Goal: Information Seeking & Learning: Learn about a topic

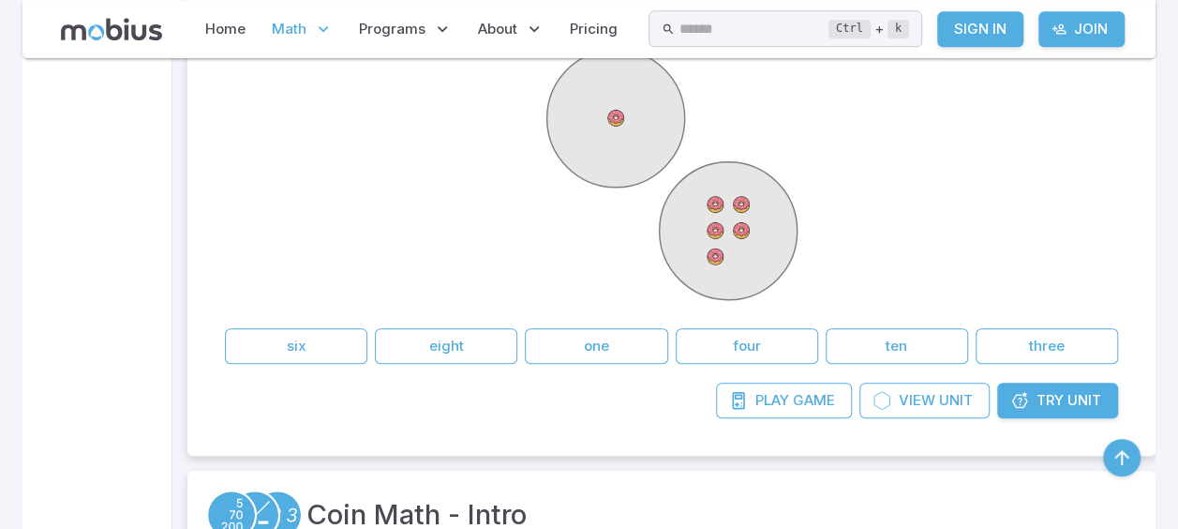
scroll to position [500, 0]
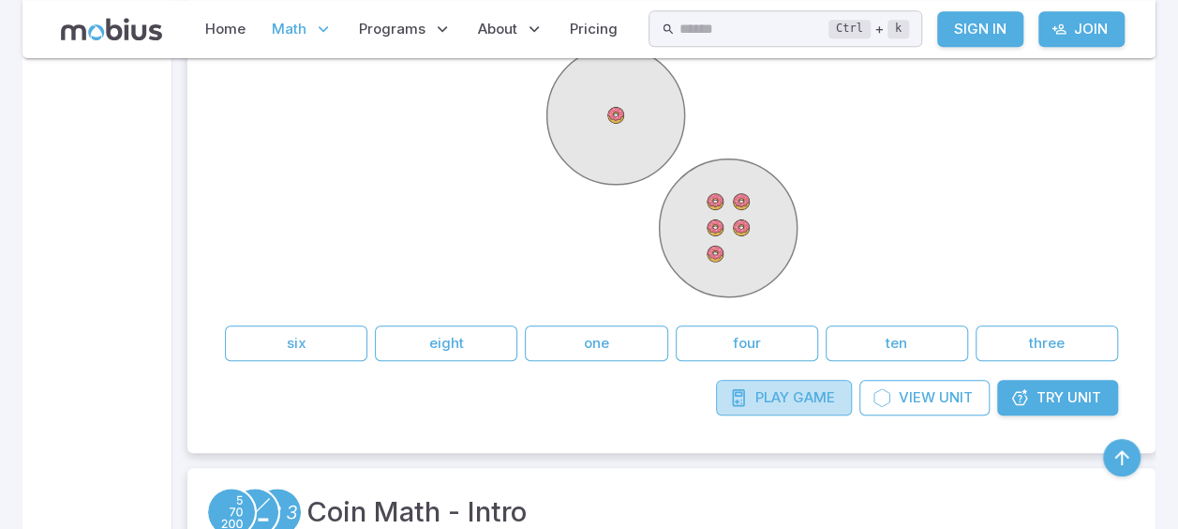
click at [779, 392] on span "Play" at bounding box center [773, 397] width 34 height 21
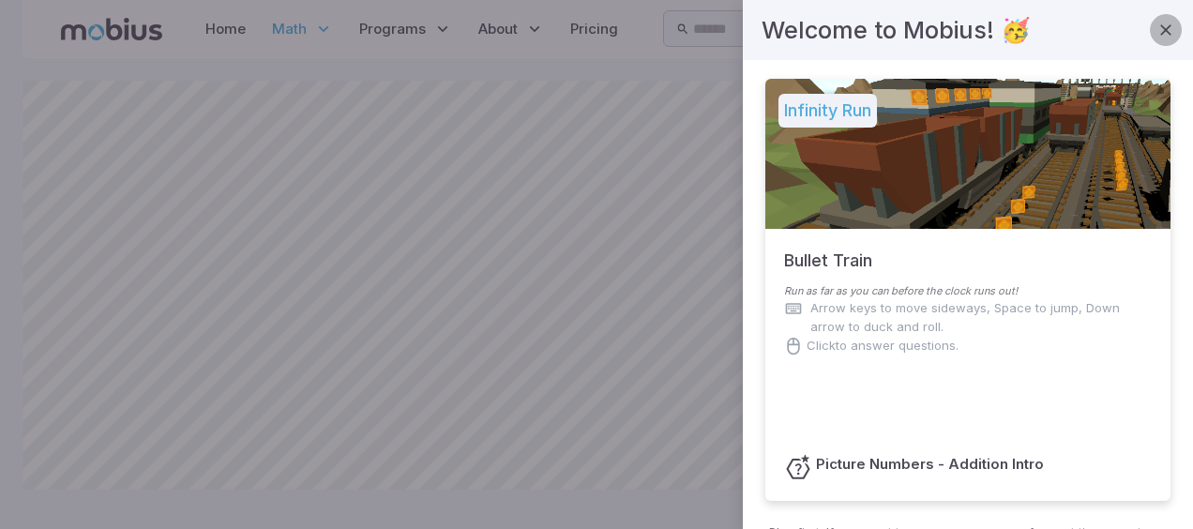
click at [1156, 23] on icon "button" at bounding box center [1165, 30] width 19 height 19
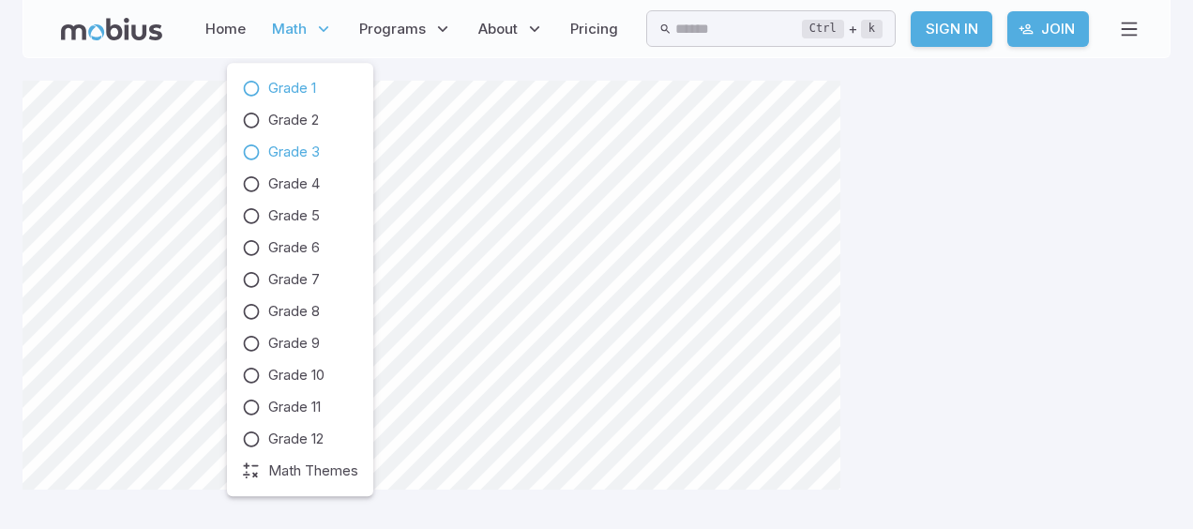
click at [294, 147] on span "Grade 3" at bounding box center [294, 152] width 52 height 21
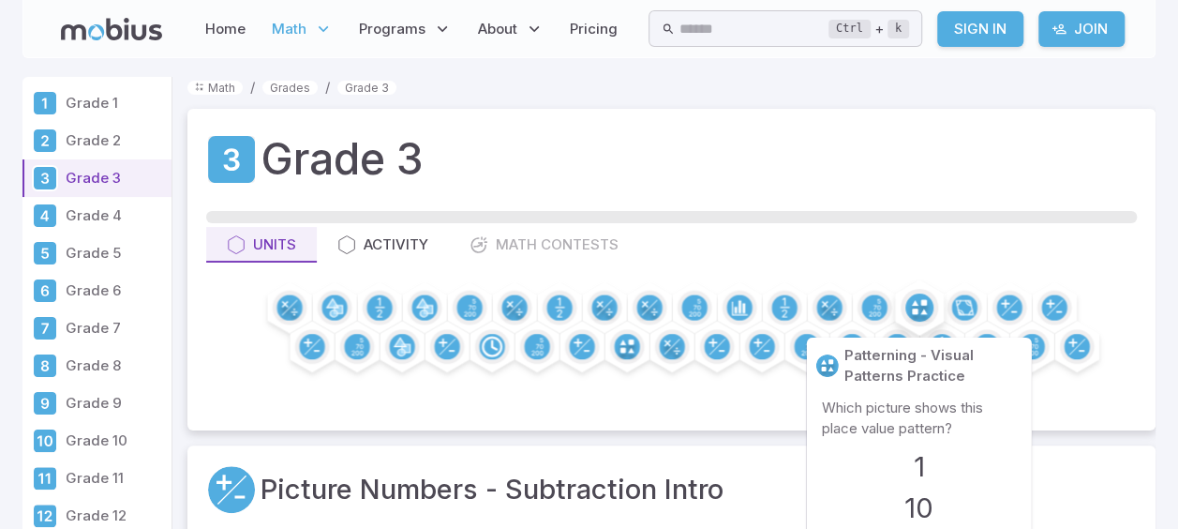
click at [918, 305] on circle at bounding box center [920, 307] width 28 height 28
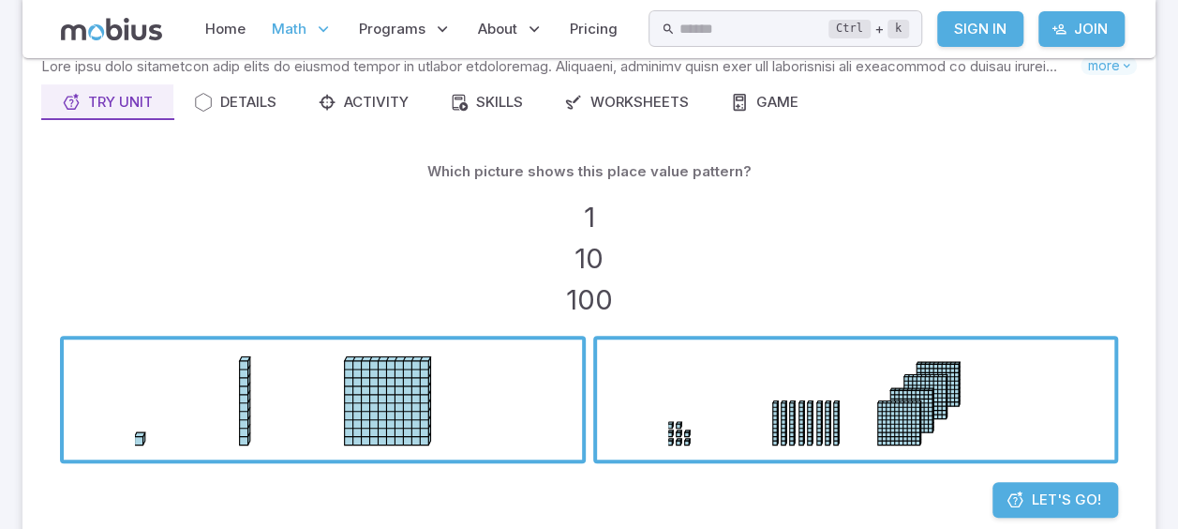
scroll to position [188, 0]
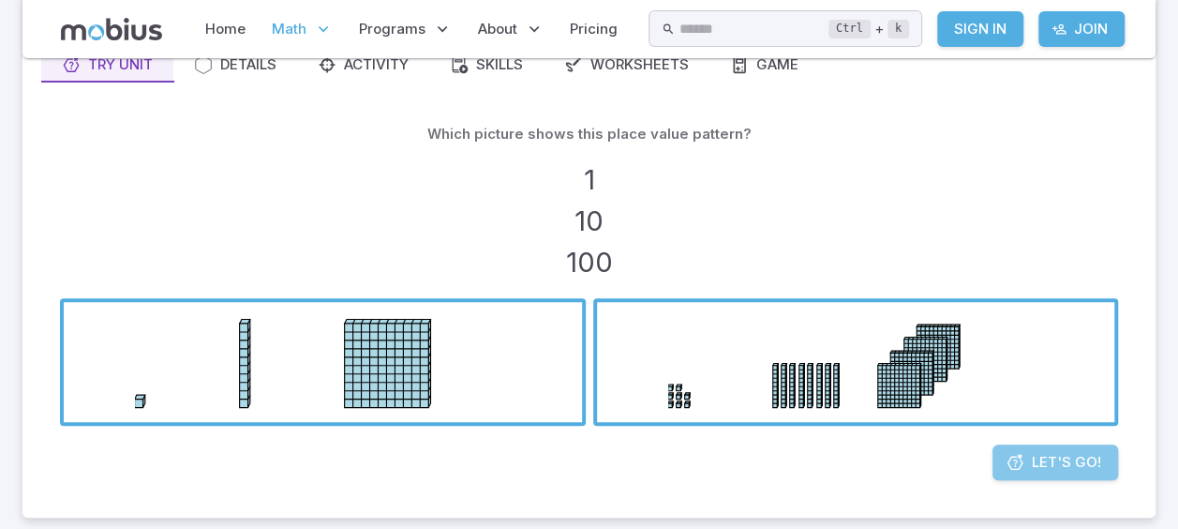
click at [1045, 465] on span "Let's Go!" at bounding box center [1066, 462] width 69 height 21
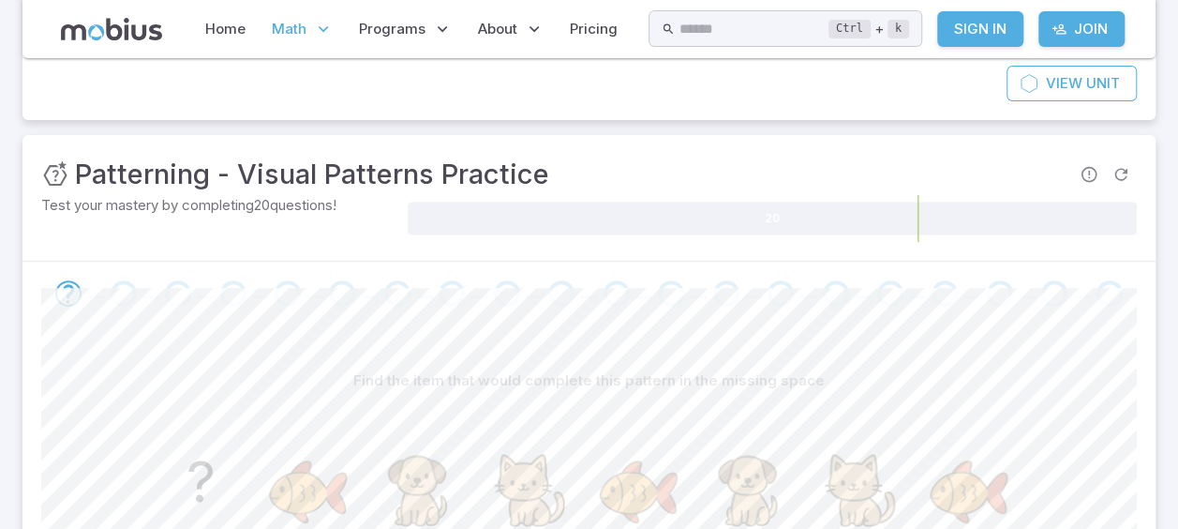
scroll to position [225, 0]
